Goal: Transaction & Acquisition: Purchase product/service

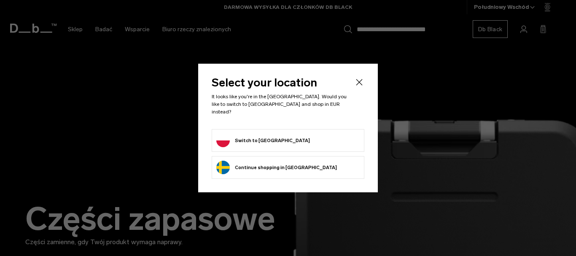
click at [359, 85] on icon "Close" at bounding box center [359, 82] width 6 height 6
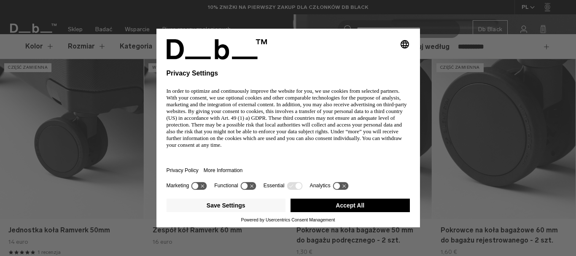
scroll to position [240, 0]
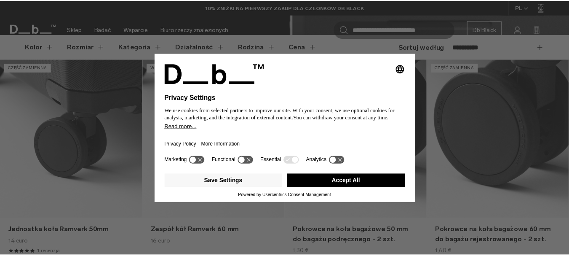
scroll to position [0, 0]
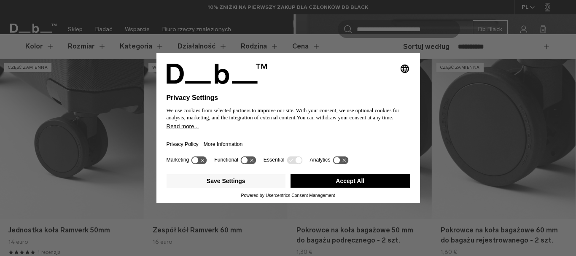
click at [334, 183] on button "Accept All" at bounding box center [349, 180] width 119 height 13
